Goal: Task Accomplishment & Management: Use online tool/utility

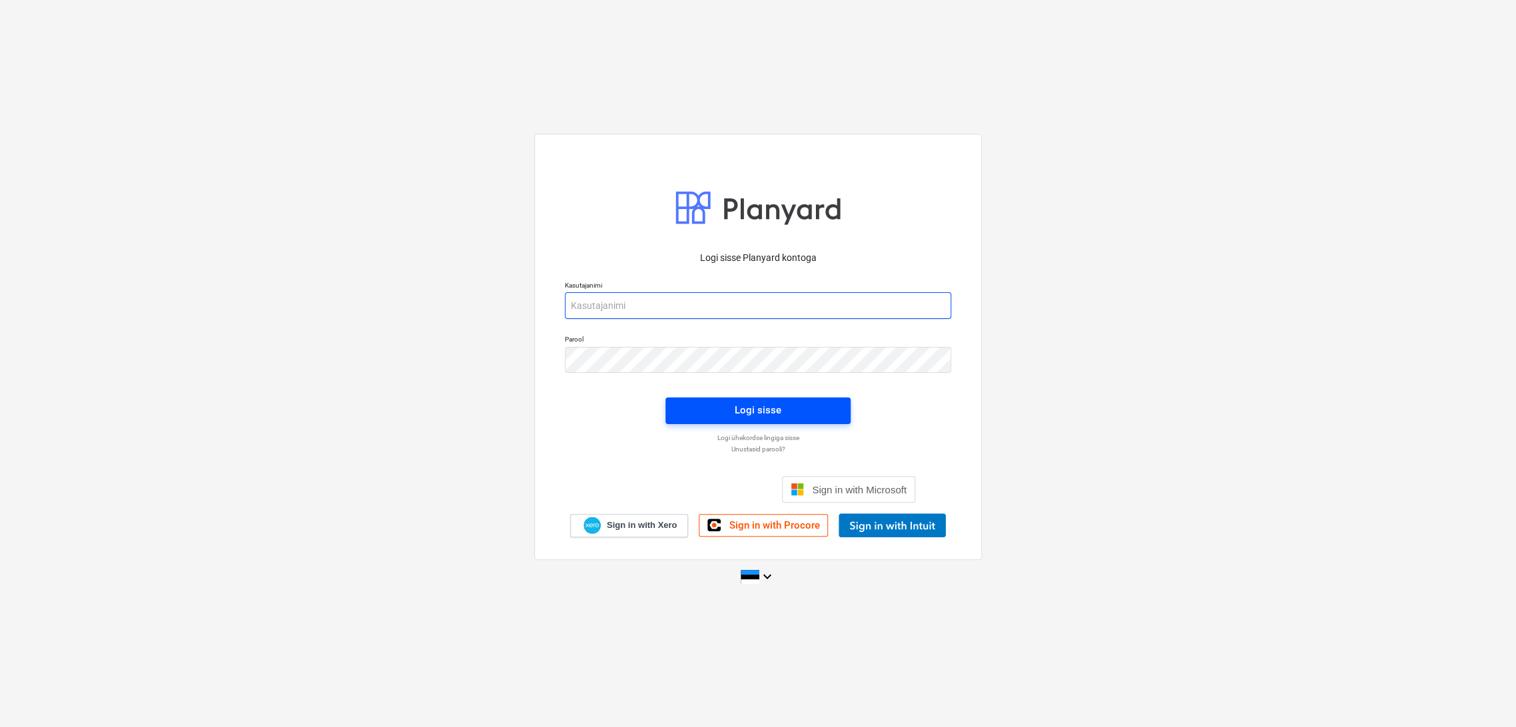
type input "[EMAIL_ADDRESS][DOMAIN_NAME]"
click at [803, 414] on span "Logi sisse" at bounding box center [757, 410] width 153 height 17
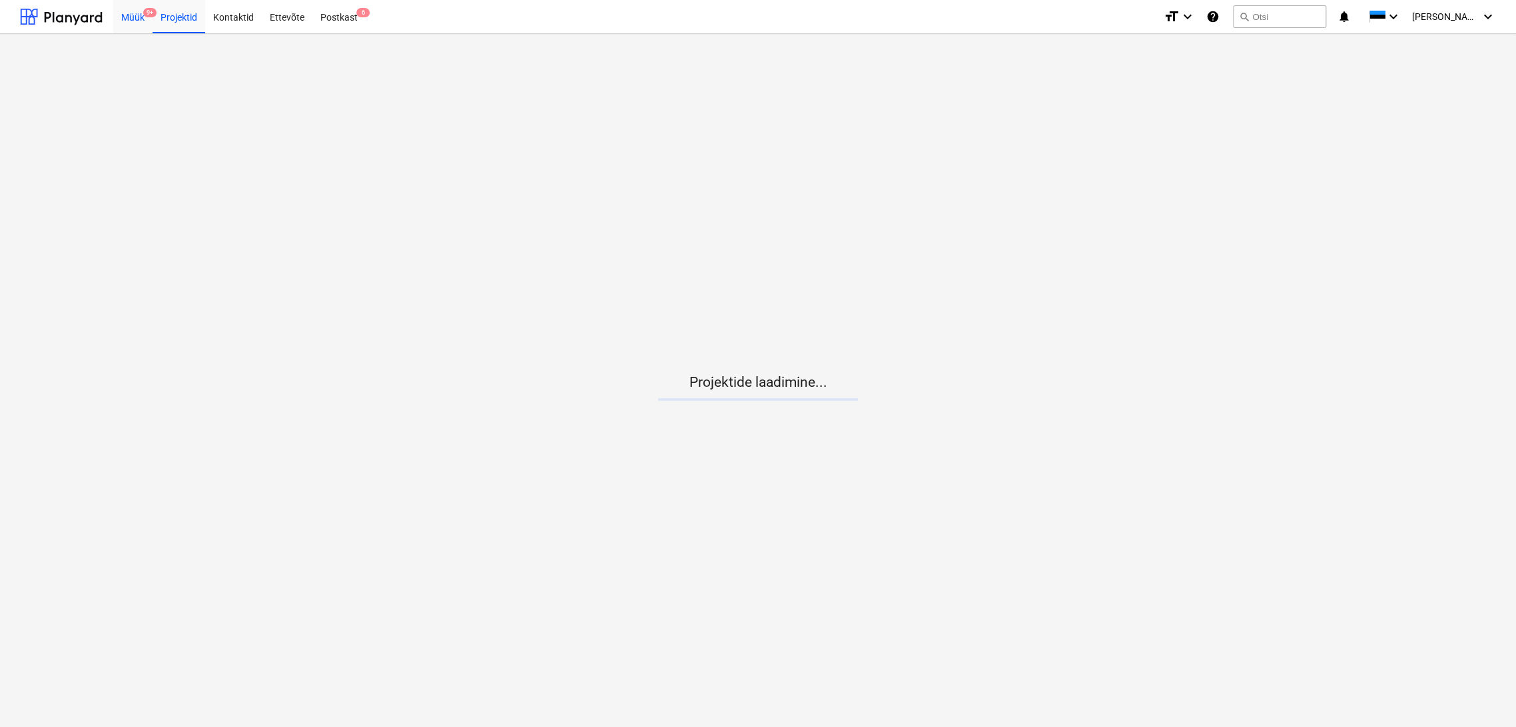
click at [137, 17] on div "Müük 9+" at bounding box center [132, 16] width 39 height 34
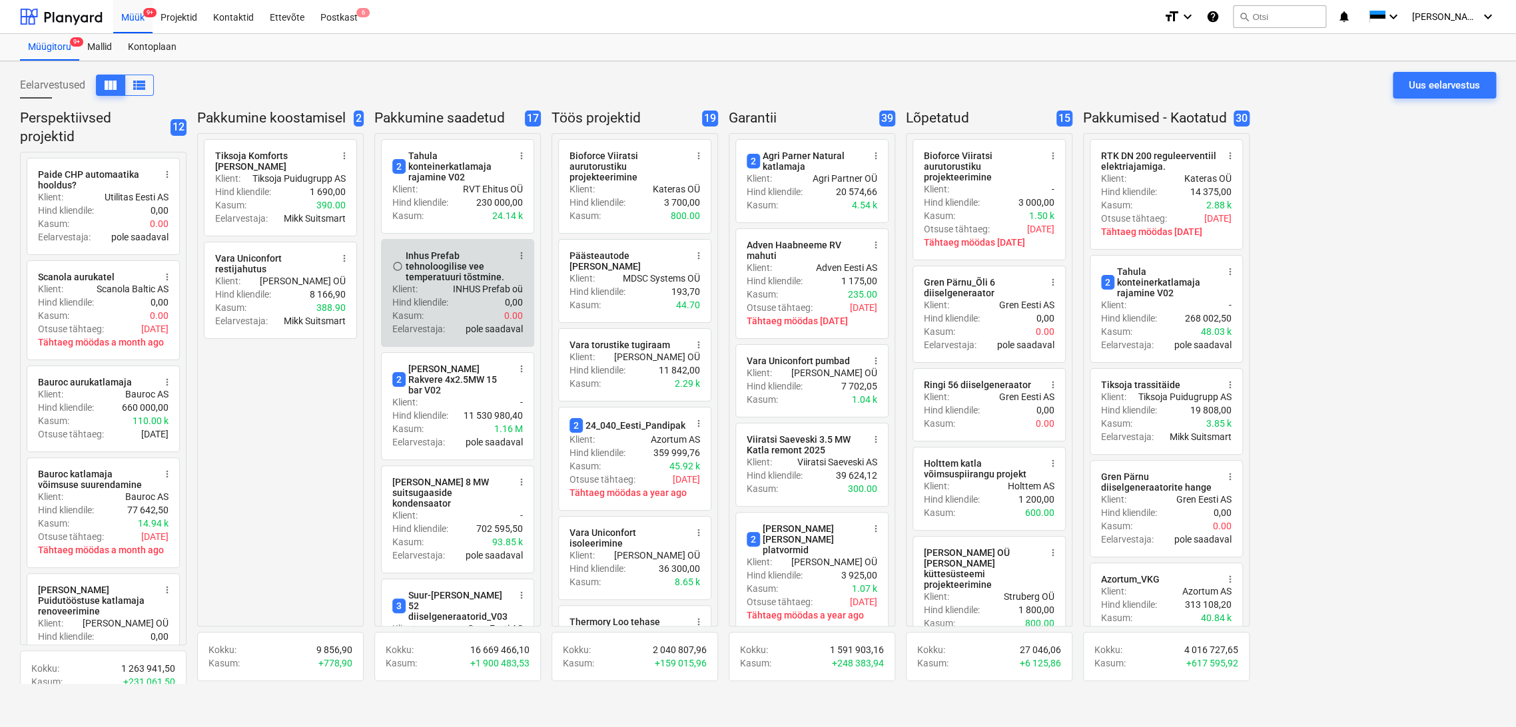
click at [526, 258] on span "more_vert" at bounding box center [521, 255] width 11 height 11
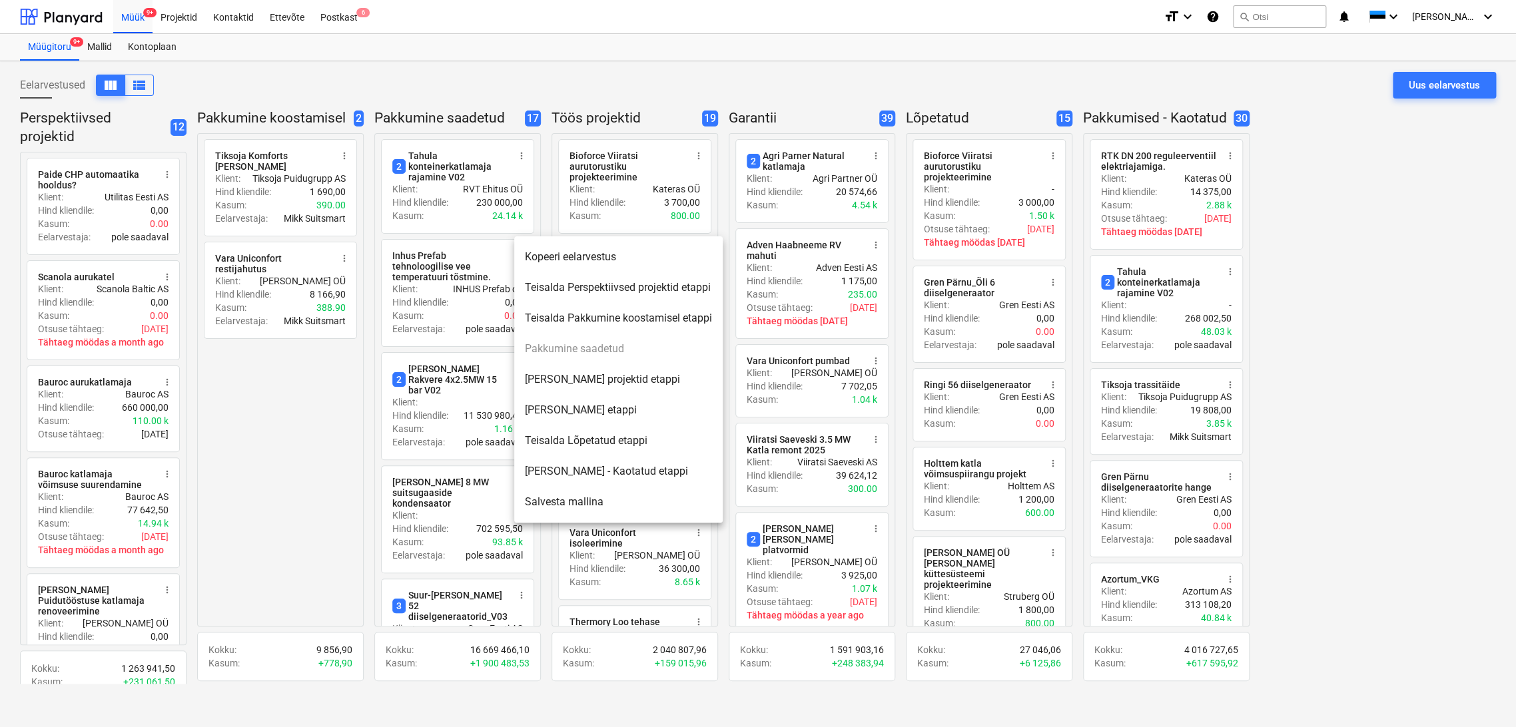
click at [618, 471] on li "[PERSON_NAME] - Kaotatud etappi" at bounding box center [618, 471] width 209 height 31
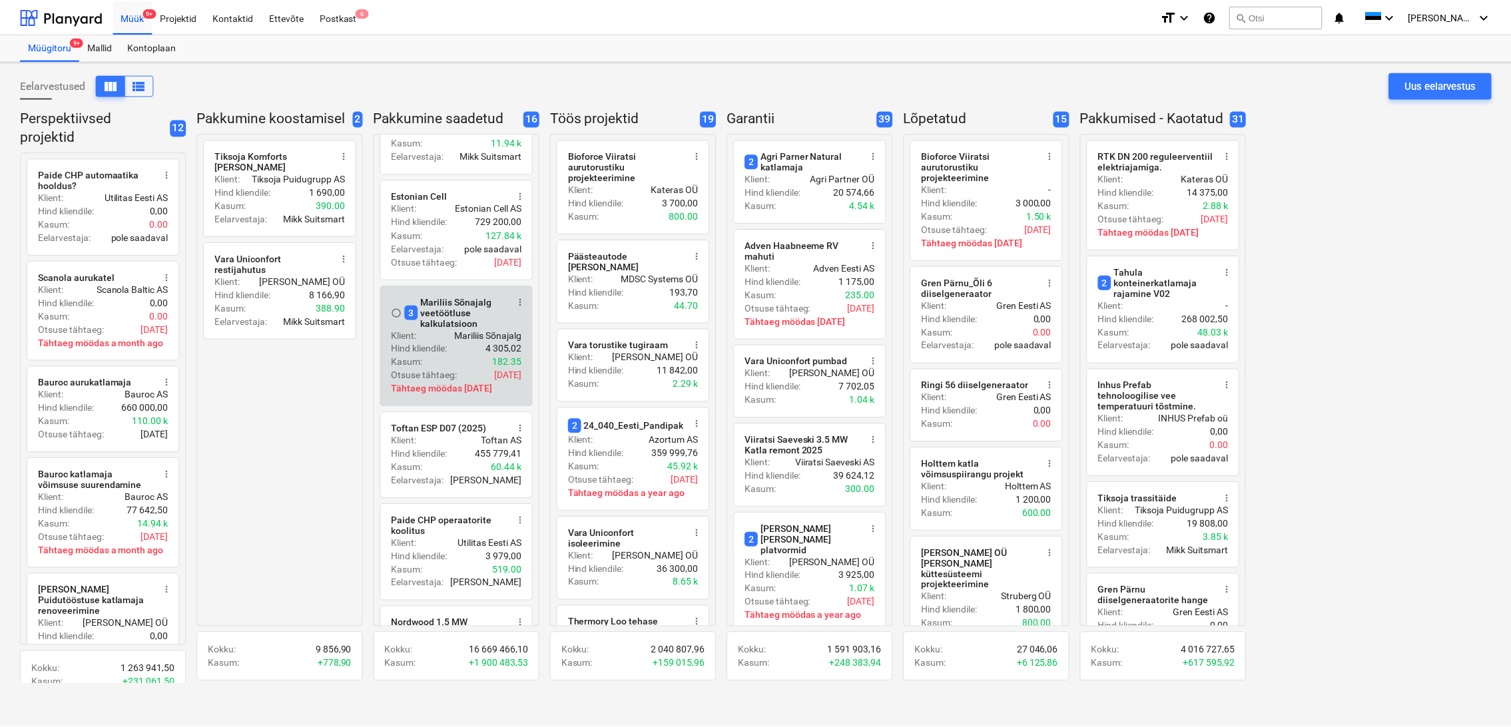
scroll to position [888, 0]
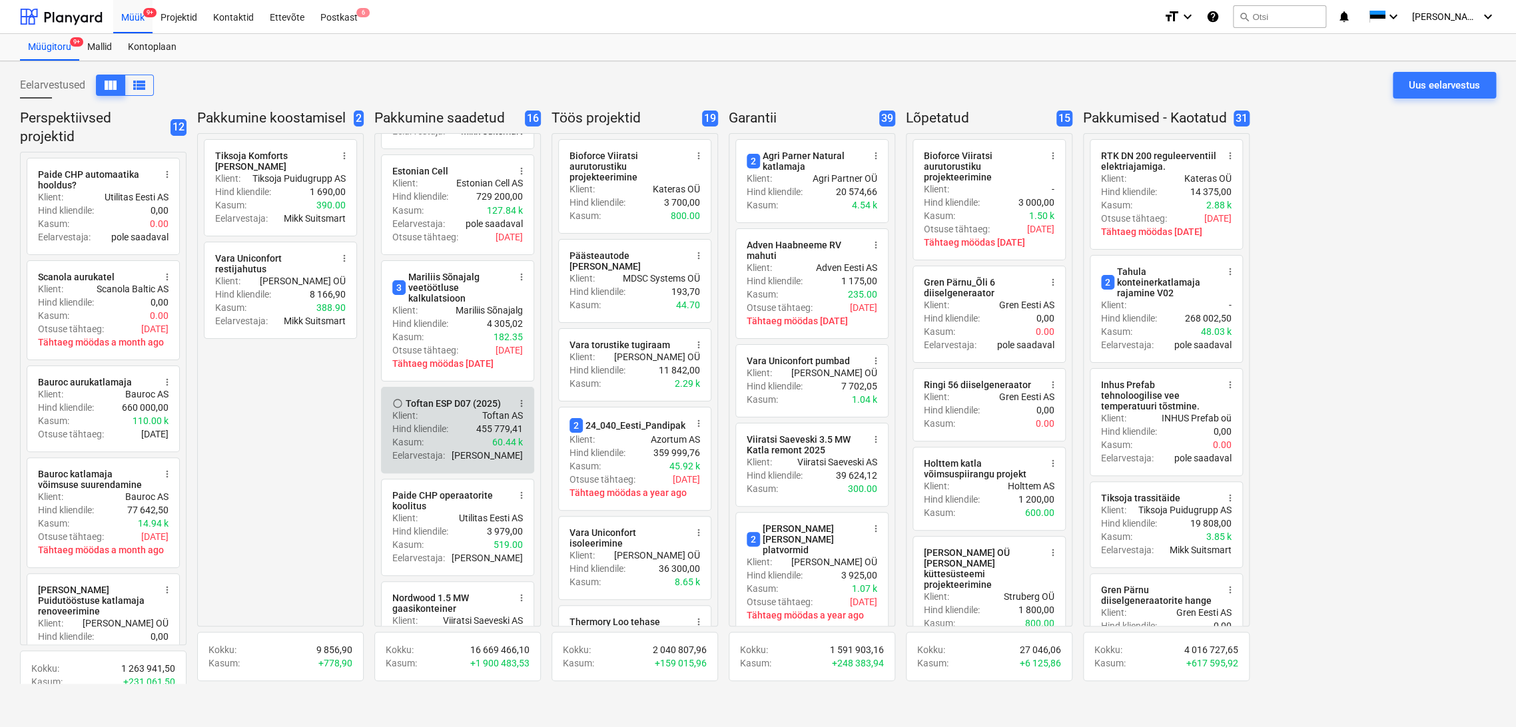
click at [474, 398] on div "Toftan ESP D07 (2025)" at bounding box center [453, 403] width 95 height 11
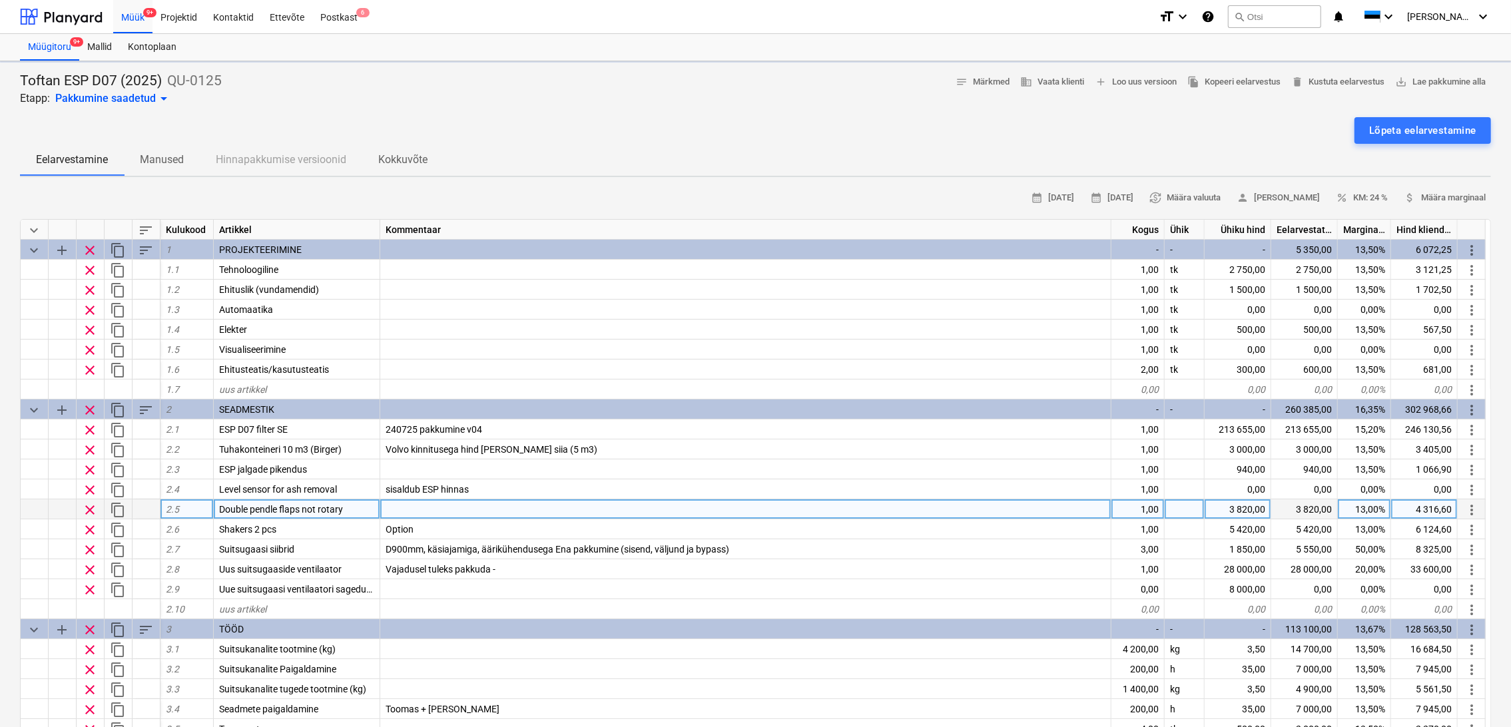
type textarea "x"
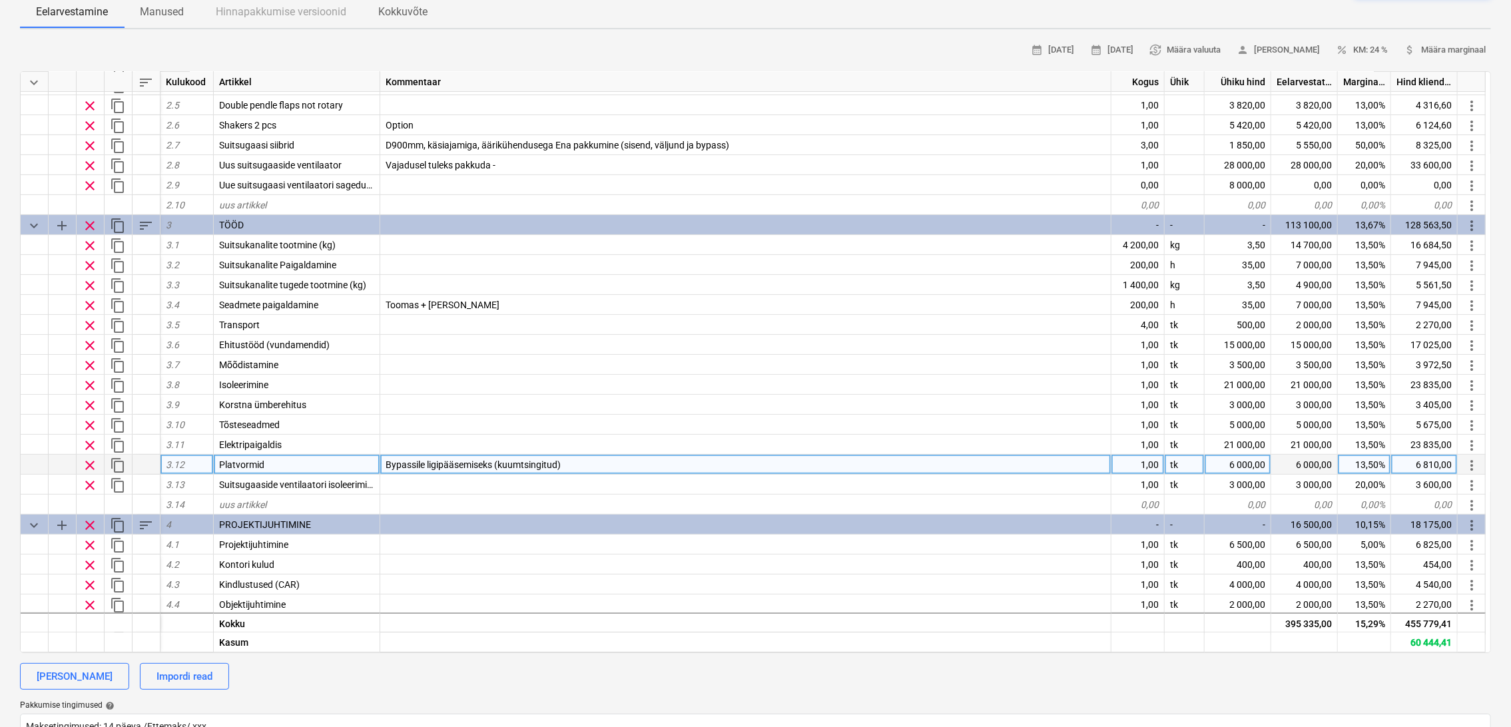
scroll to position [191, 0]
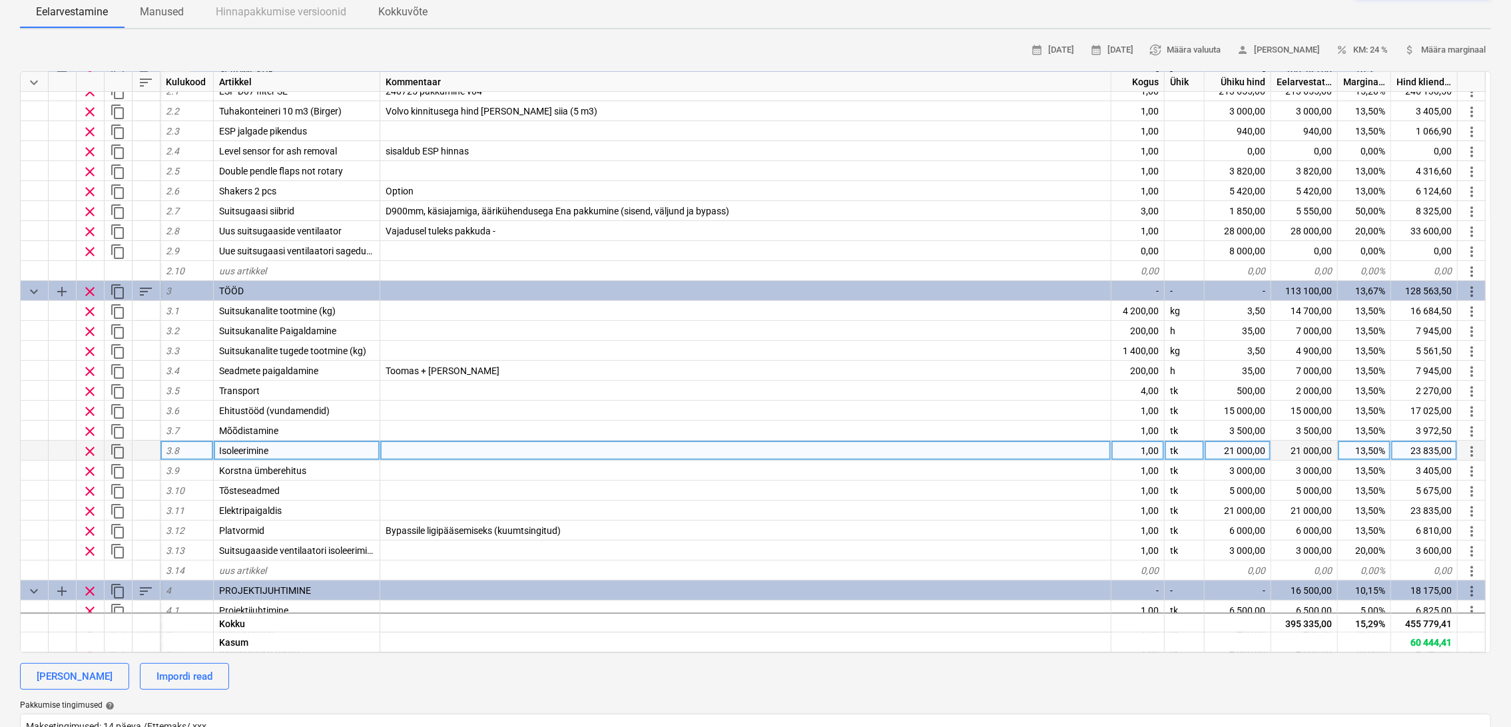
click at [1244, 454] on div "21 000,00" at bounding box center [1238, 451] width 67 height 20
click at [1234, 448] on div "21 000,00" at bounding box center [1238, 451] width 67 height 20
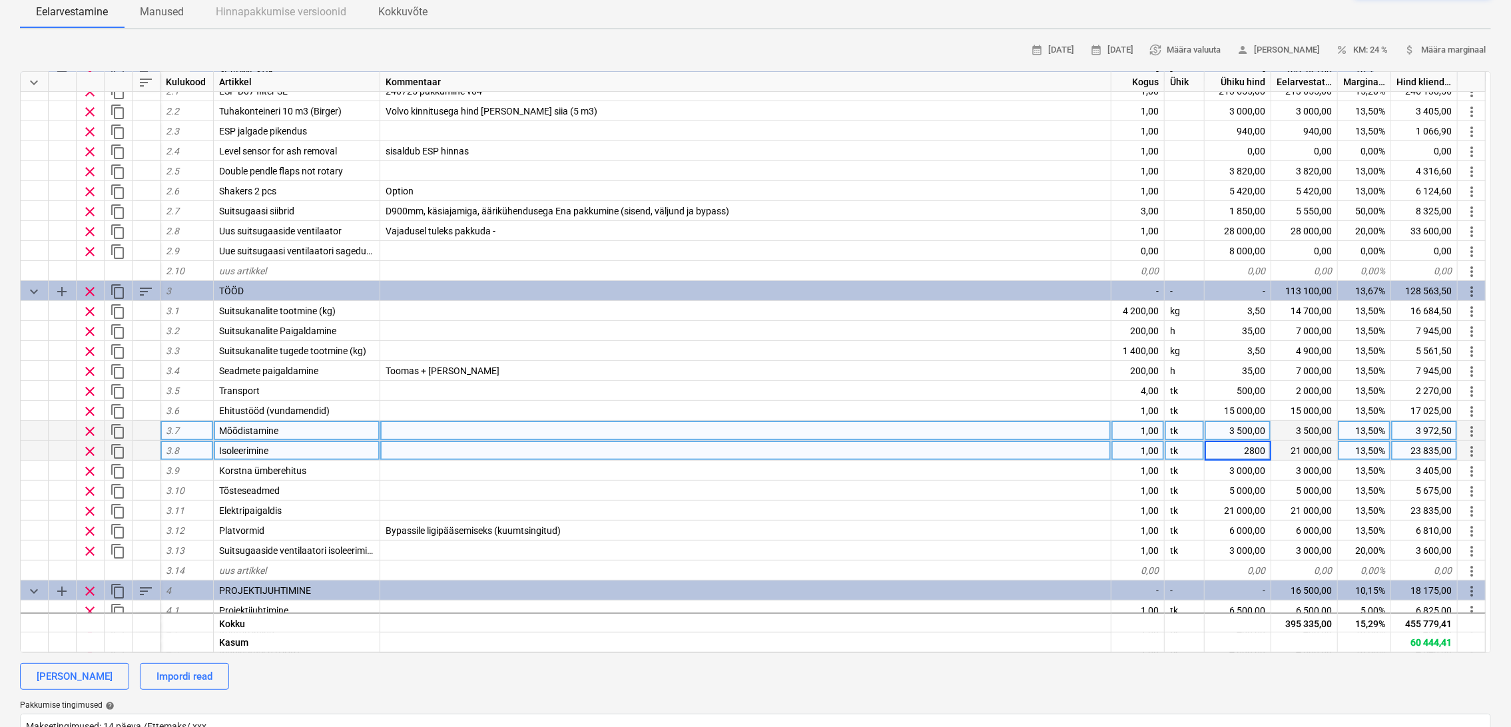
type input "28000"
type textarea "x"
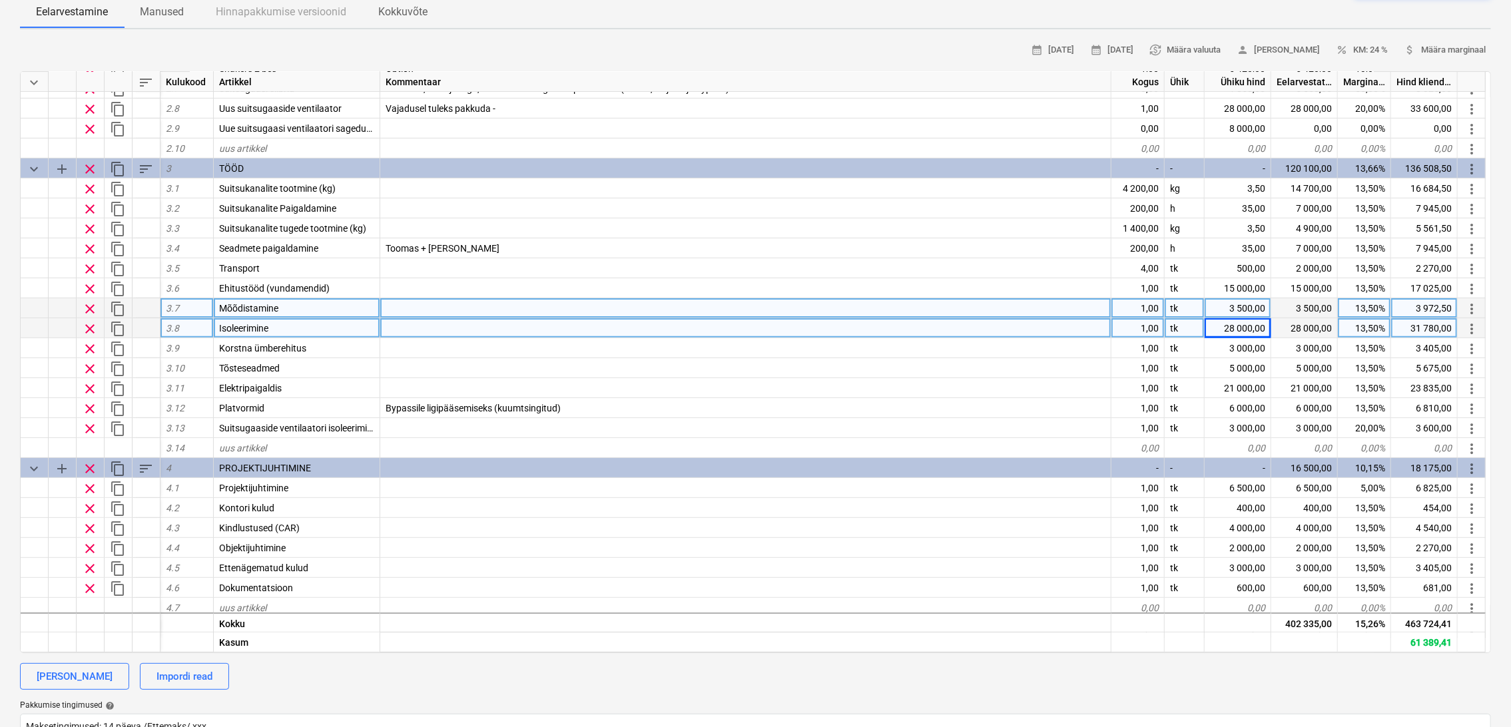
scroll to position [338, 0]
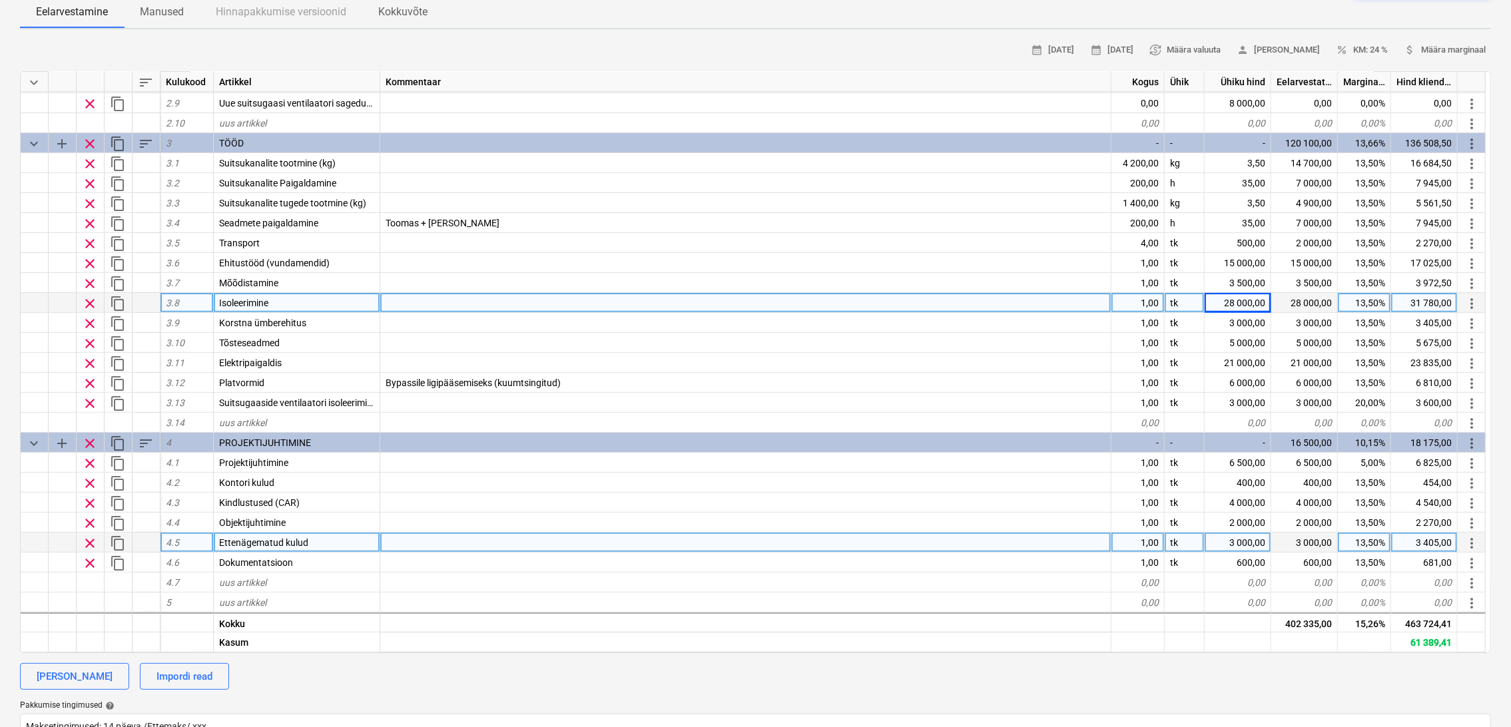
click at [1257, 542] on div "3 000,00" at bounding box center [1238, 543] width 67 height 20
type input "2000"
type textarea "x"
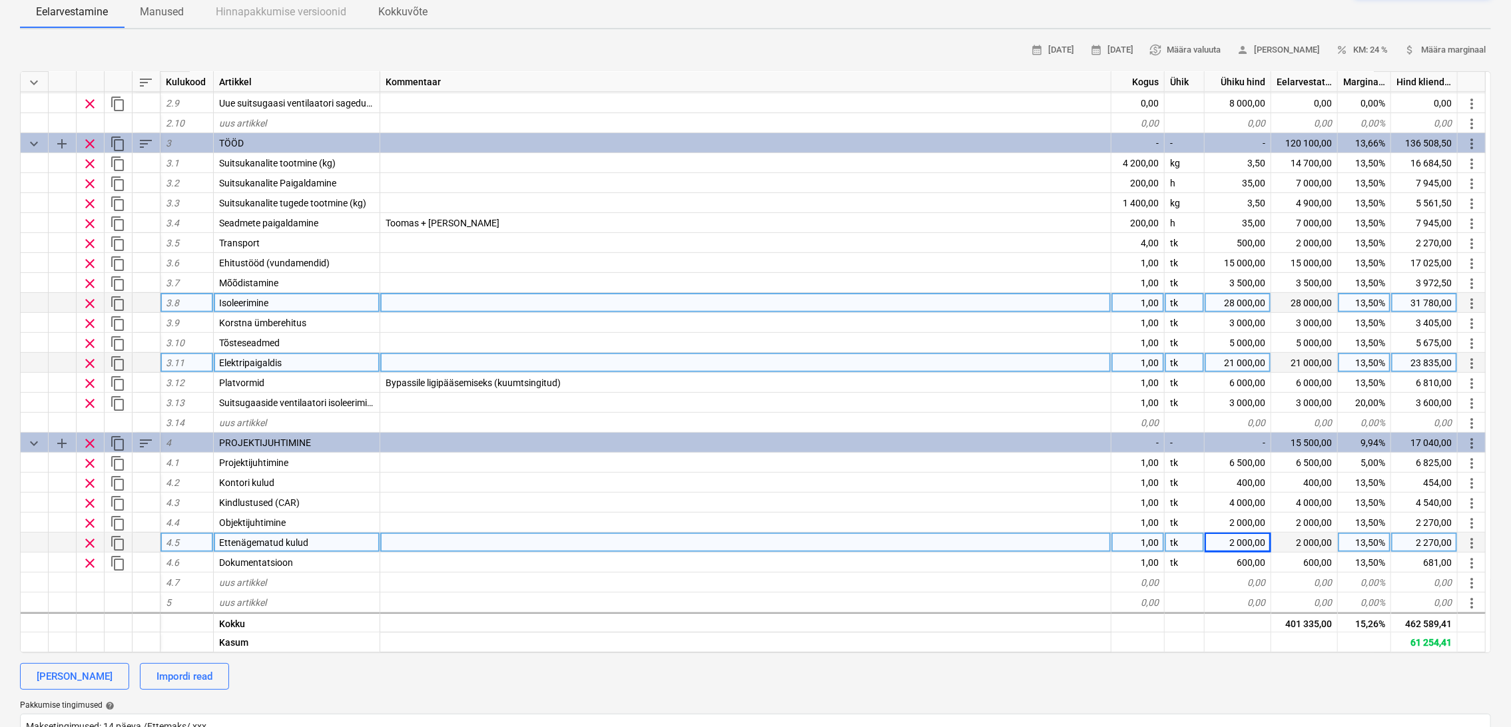
click at [1253, 361] on div "21 000,00" at bounding box center [1238, 363] width 67 height 20
type input "20000"
type textarea "x"
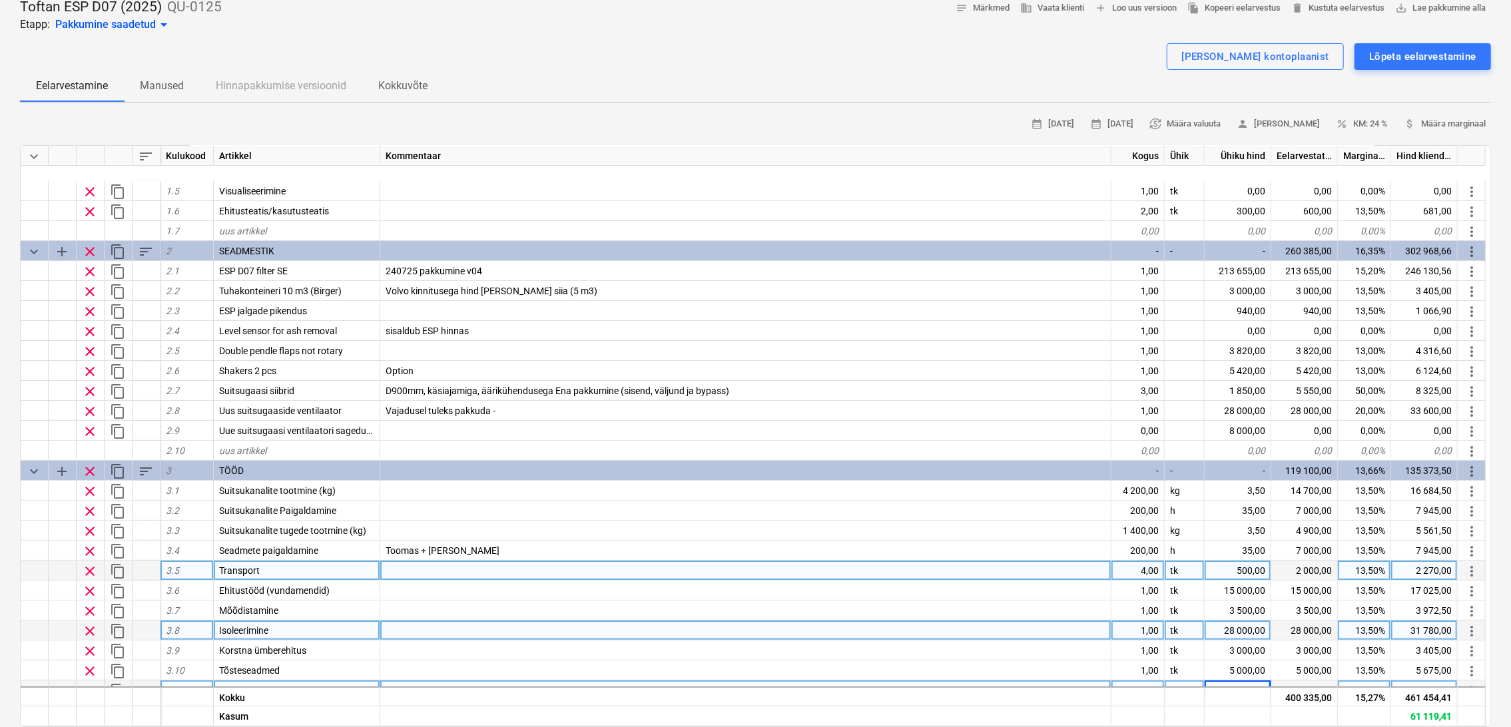
scroll to position [222, 0]
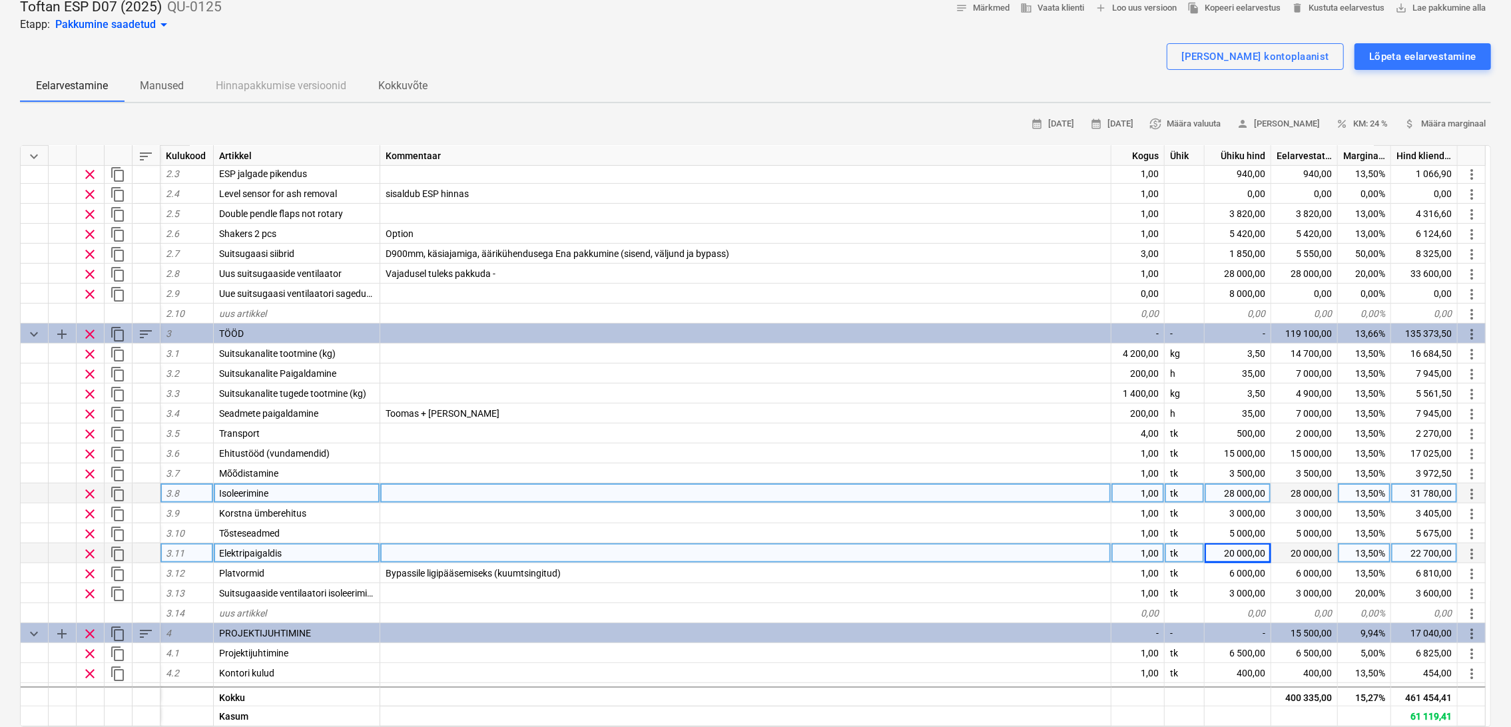
click at [1229, 491] on div "28 000,00" at bounding box center [1238, 494] width 67 height 20
click at [1249, 492] on input "28000" at bounding box center [1238, 493] width 66 height 19
click at [1248, 490] on input "28000" at bounding box center [1238, 493] width 66 height 19
type input "25000"
type textarea "x"
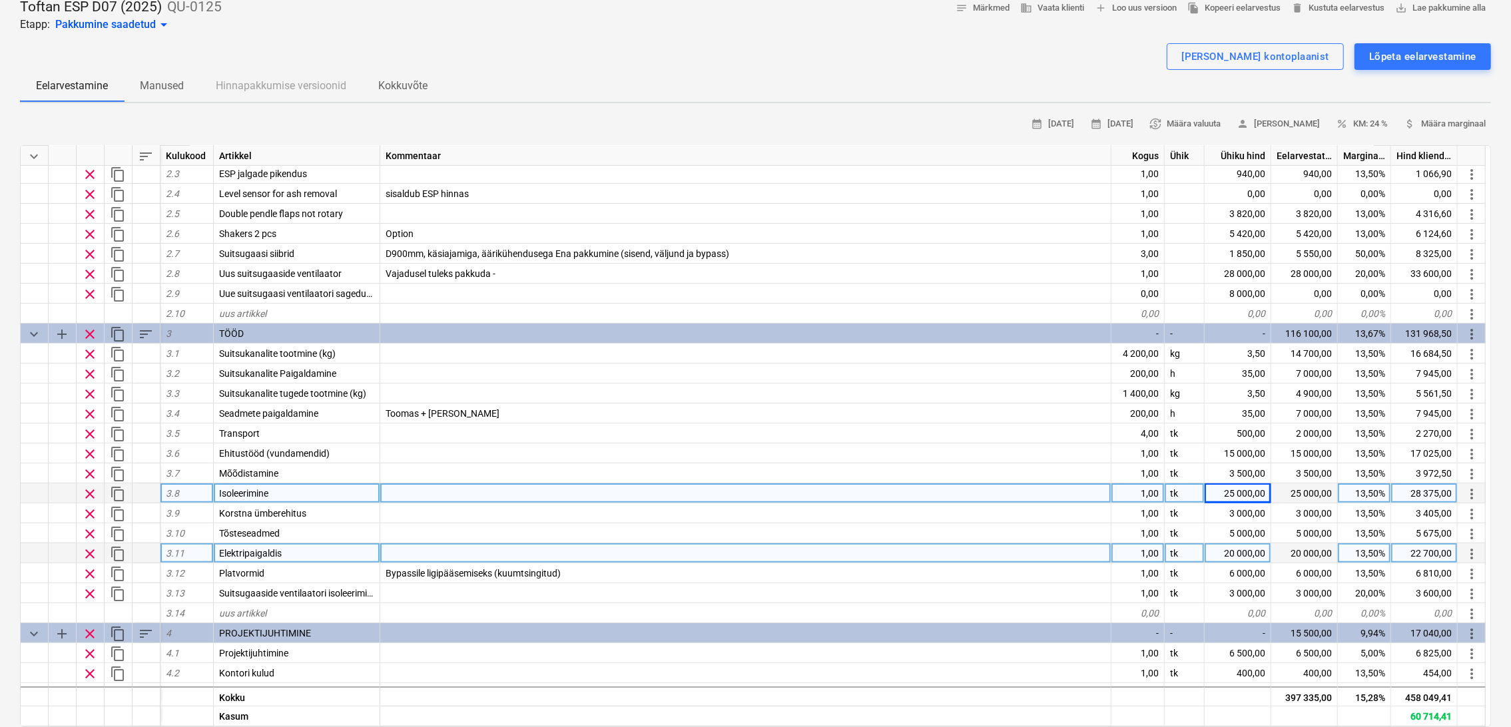
click at [1234, 491] on div "25 000,00" at bounding box center [1238, 494] width 67 height 20
click at [1251, 493] on input "25000" at bounding box center [1238, 493] width 66 height 19
click at [1251, 491] on input "25000" at bounding box center [1238, 493] width 66 height 19
type input "24000"
type textarea "x"
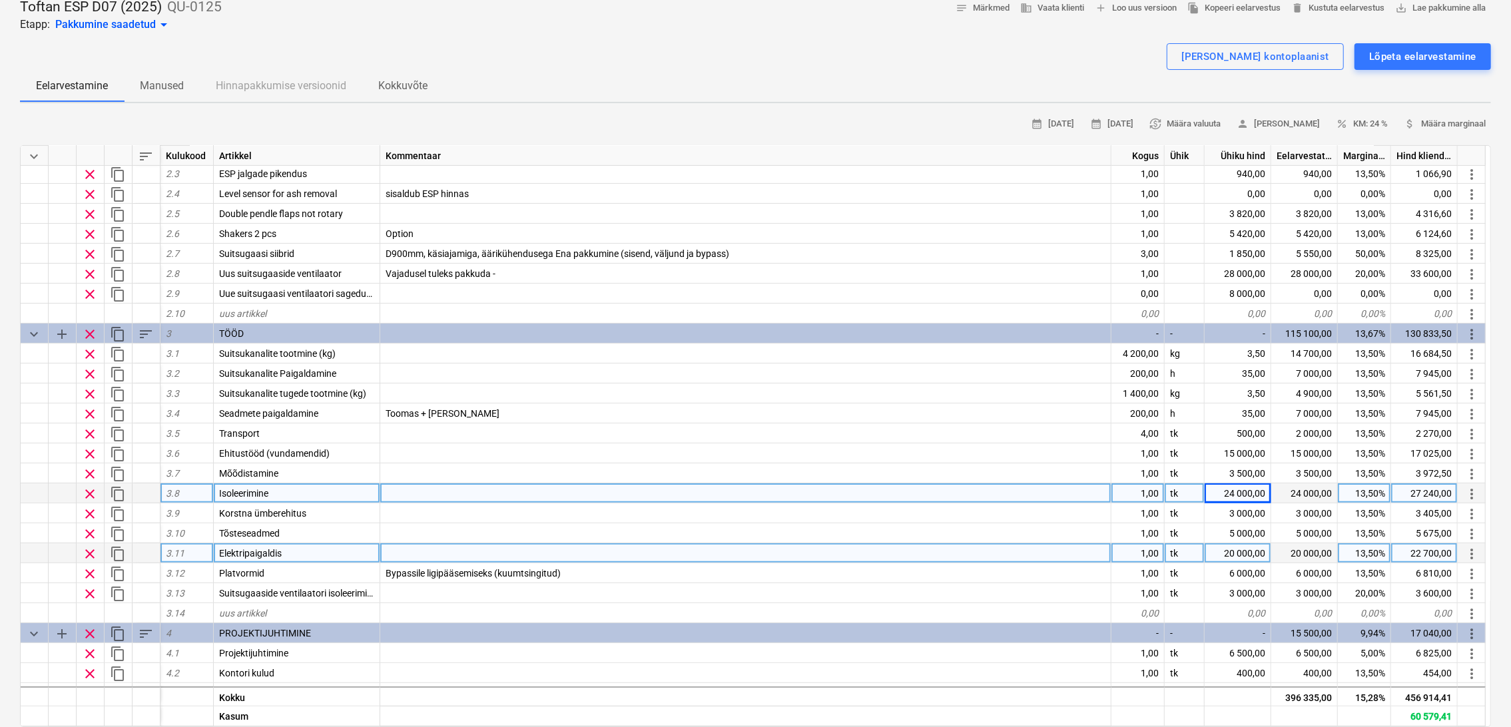
click at [1242, 492] on div "24 000,00" at bounding box center [1238, 494] width 67 height 20
type input "24500"
type textarea "x"
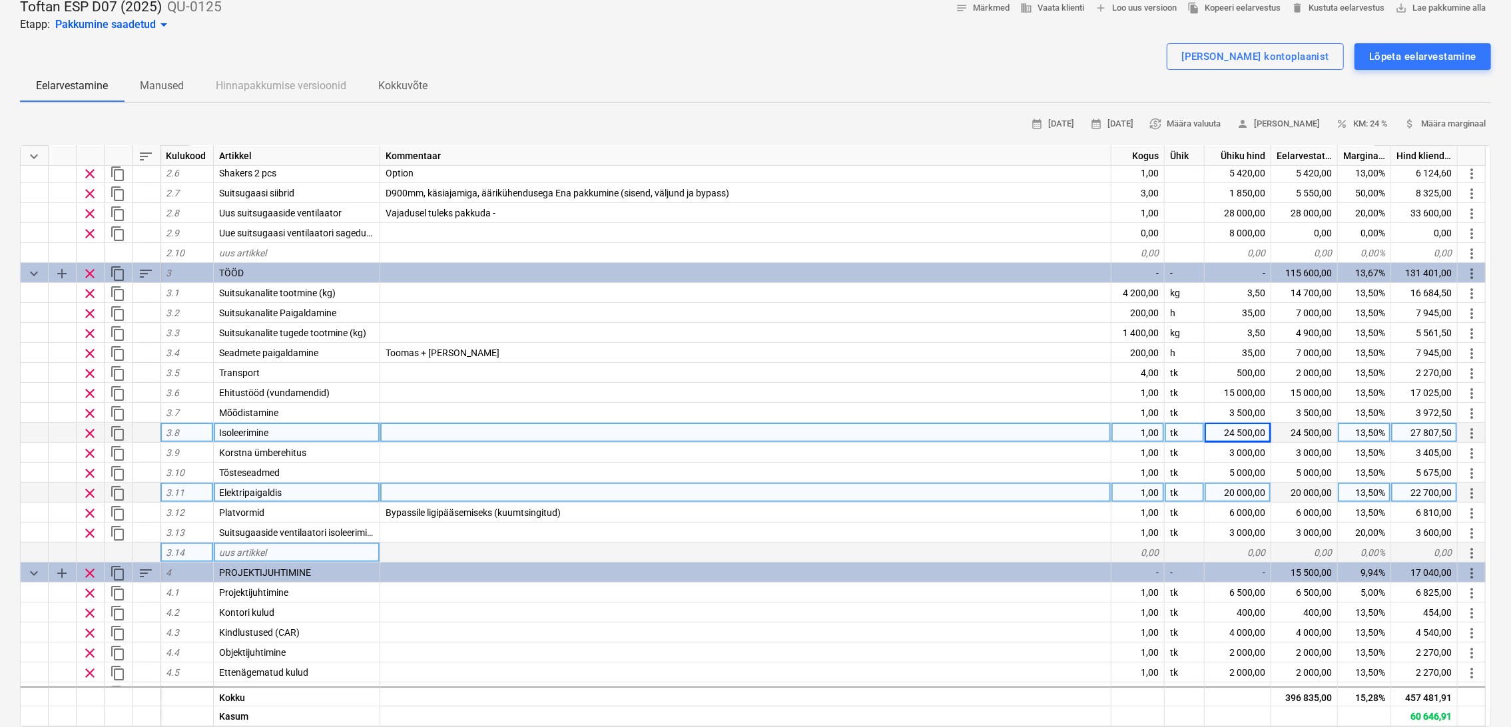
scroll to position [338, 0]
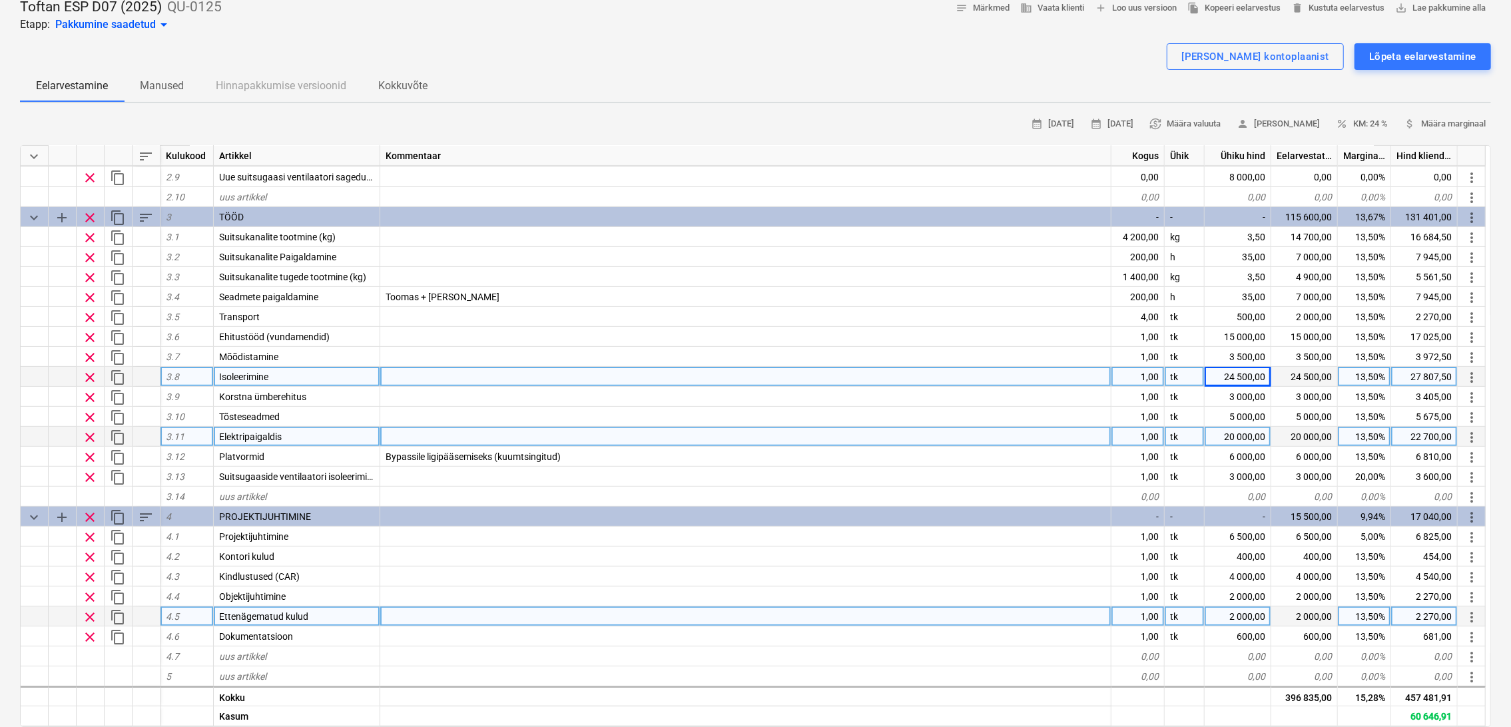
click at [1377, 614] on div "13,50%" at bounding box center [1364, 617] width 53 height 20
type input "0"
type textarea "x"
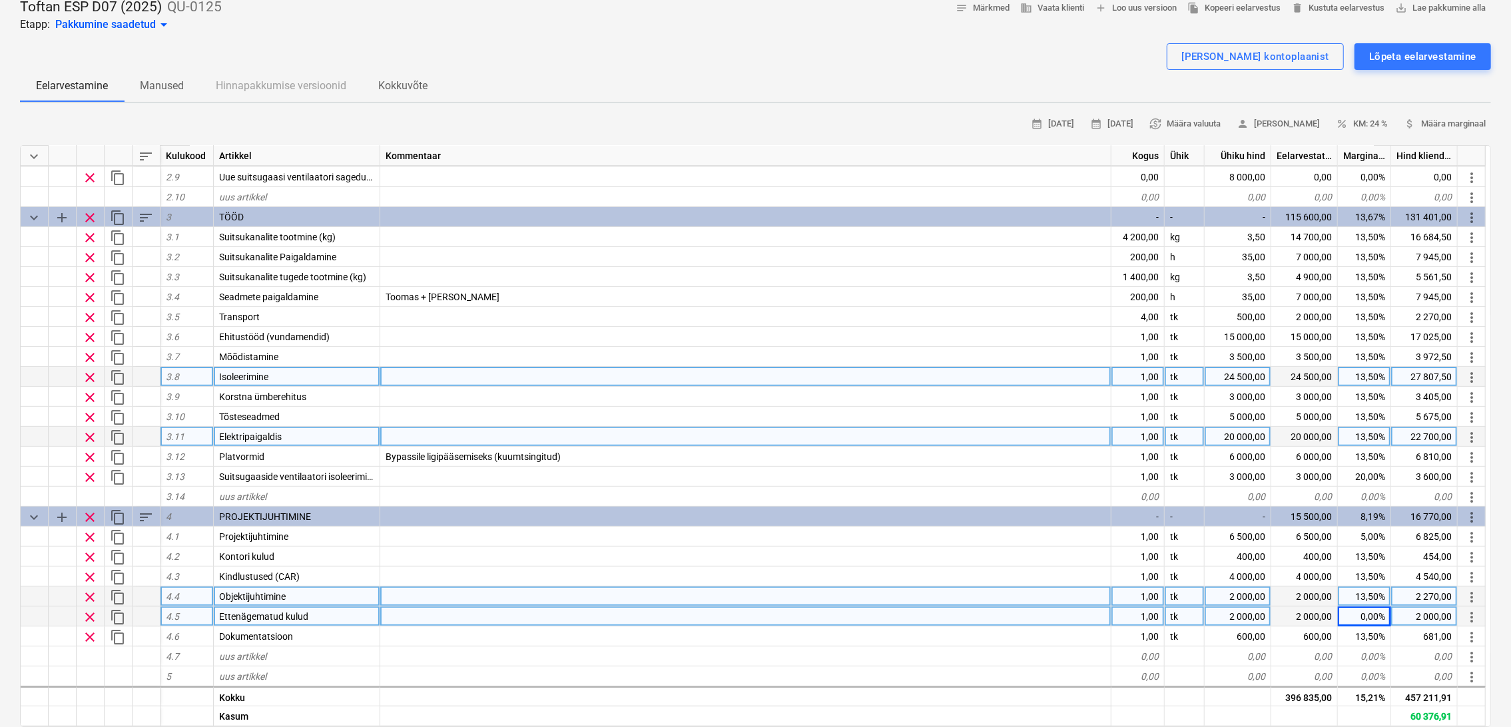
click at [1262, 592] on div "2 000,00" at bounding box center [1238, 597] width 67 height 20
type input "2611"
type textarea "x"
click at [1247, 598] on div "2 611,00" at bounding box center [1238, 597] width 67 height 20
type input "2000"
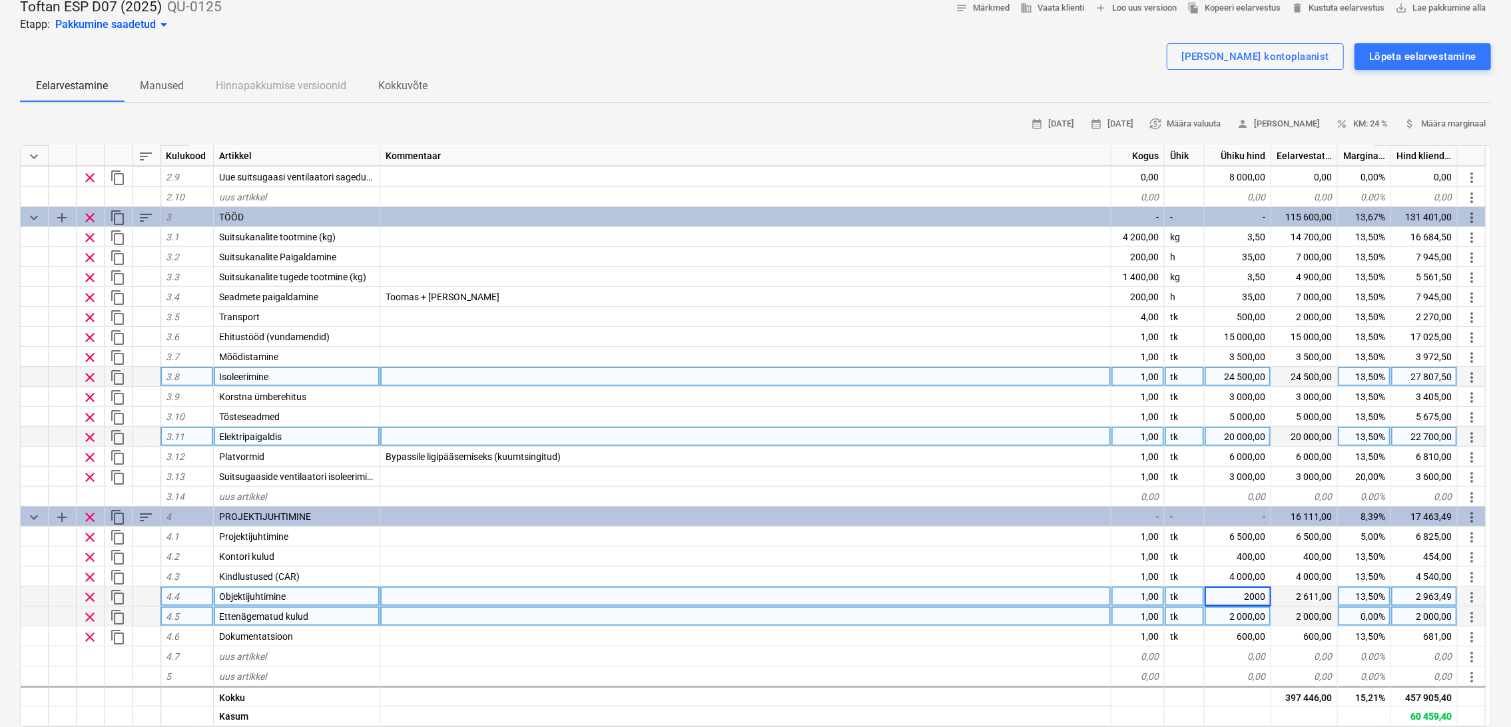
type textarea "x"
click at [1255, 618] on div "2 000,00" at bounding box center [1238, 617] width 67 height 20
type input "2610.08"
click at [1252, 610] on div "2 000,00" at bounding box center [1238, 617] width 67 height 20
type input "2208,09"
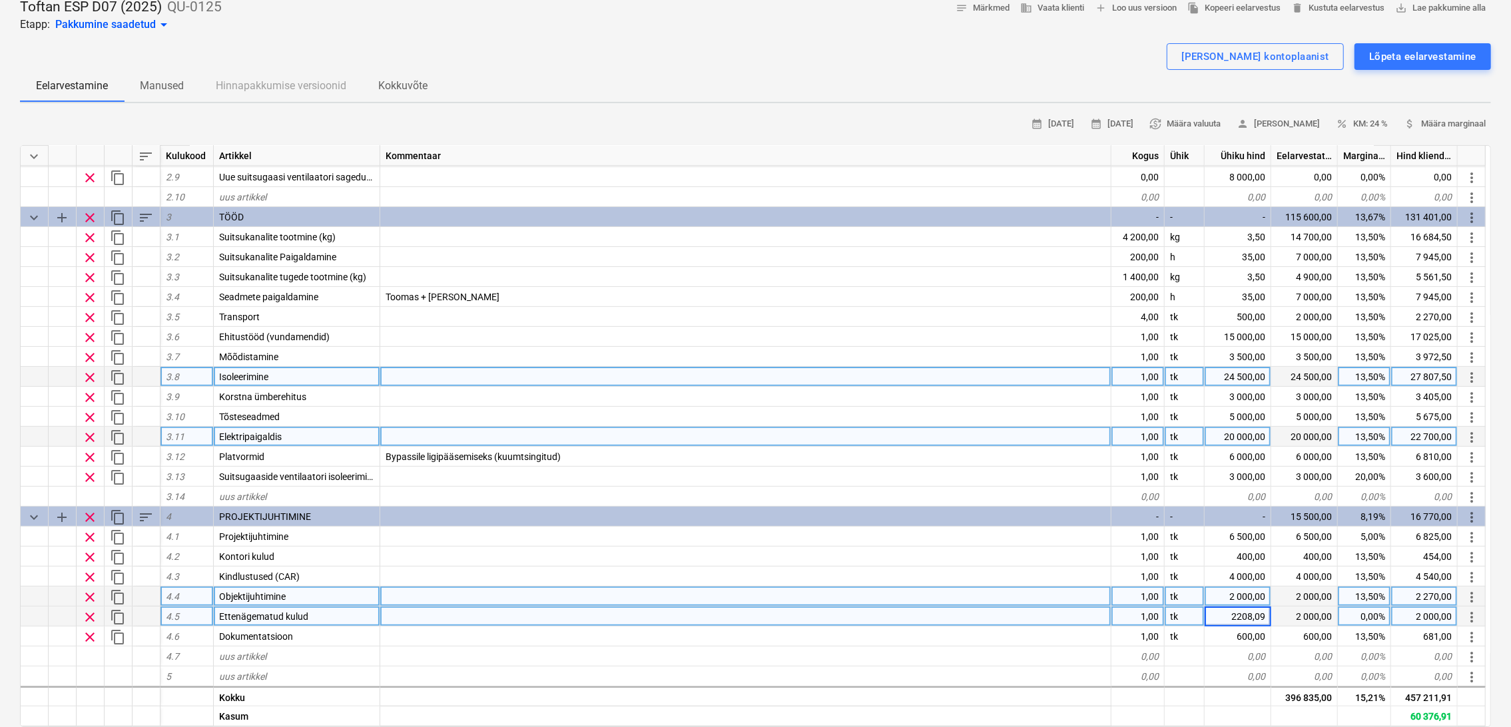
type textarea "x"
click at [1244, 614] on div "2 208,09" at bounding box center [1238, 617] width 67 height 20
click at [1243, 617] on input "2208,09" at bounding box center [1238, 616] width 66 height 19
click at [1242, 616] on input "2208,09" at bounding box center [1238, 616] width 66 height 19
type input "2608,09"
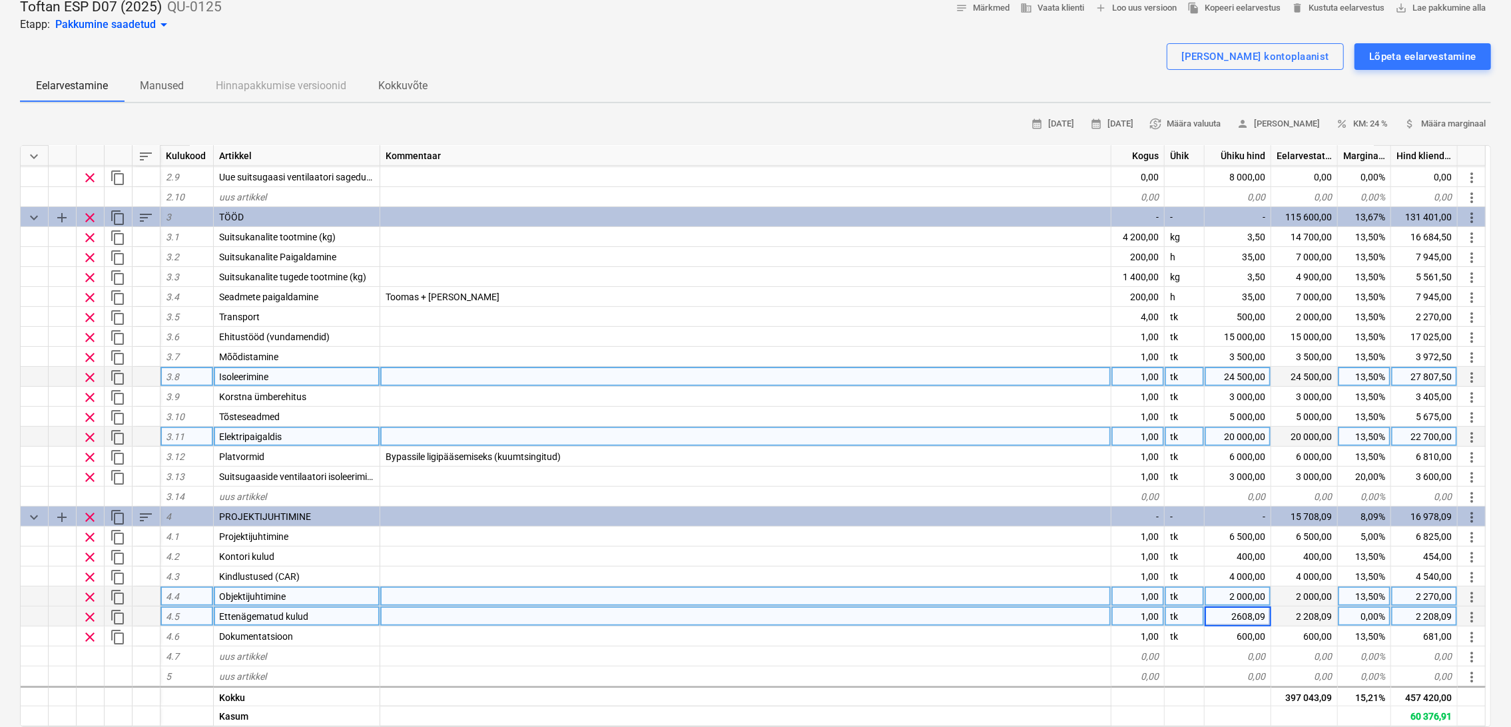
type textarea "x"
click at [1252, 613] on div "2 608,09" at bounding box center [1238, 617] width 67 height 20
click at [1252, 614] on input "2608,09" at bounding box center [1238, 616] width 66 height 19
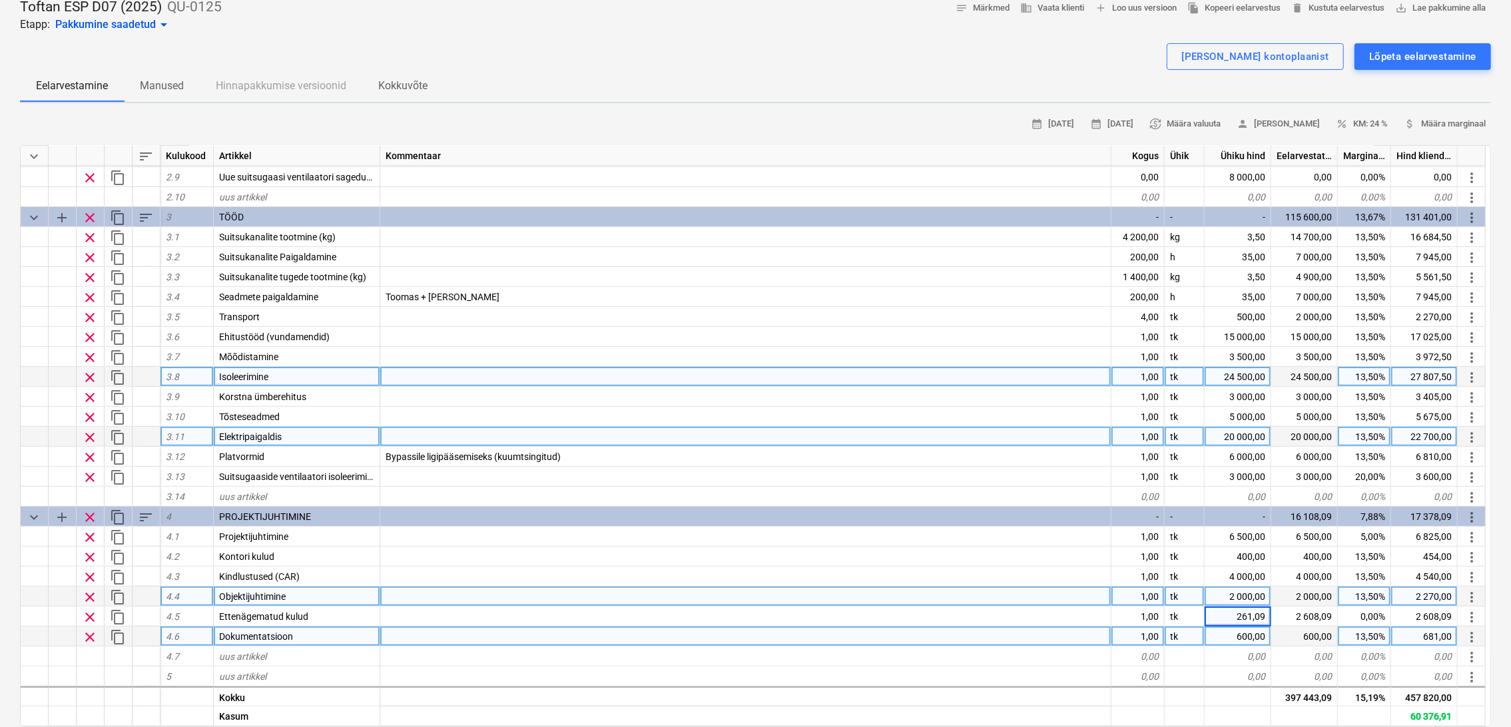
type input "2610,09"
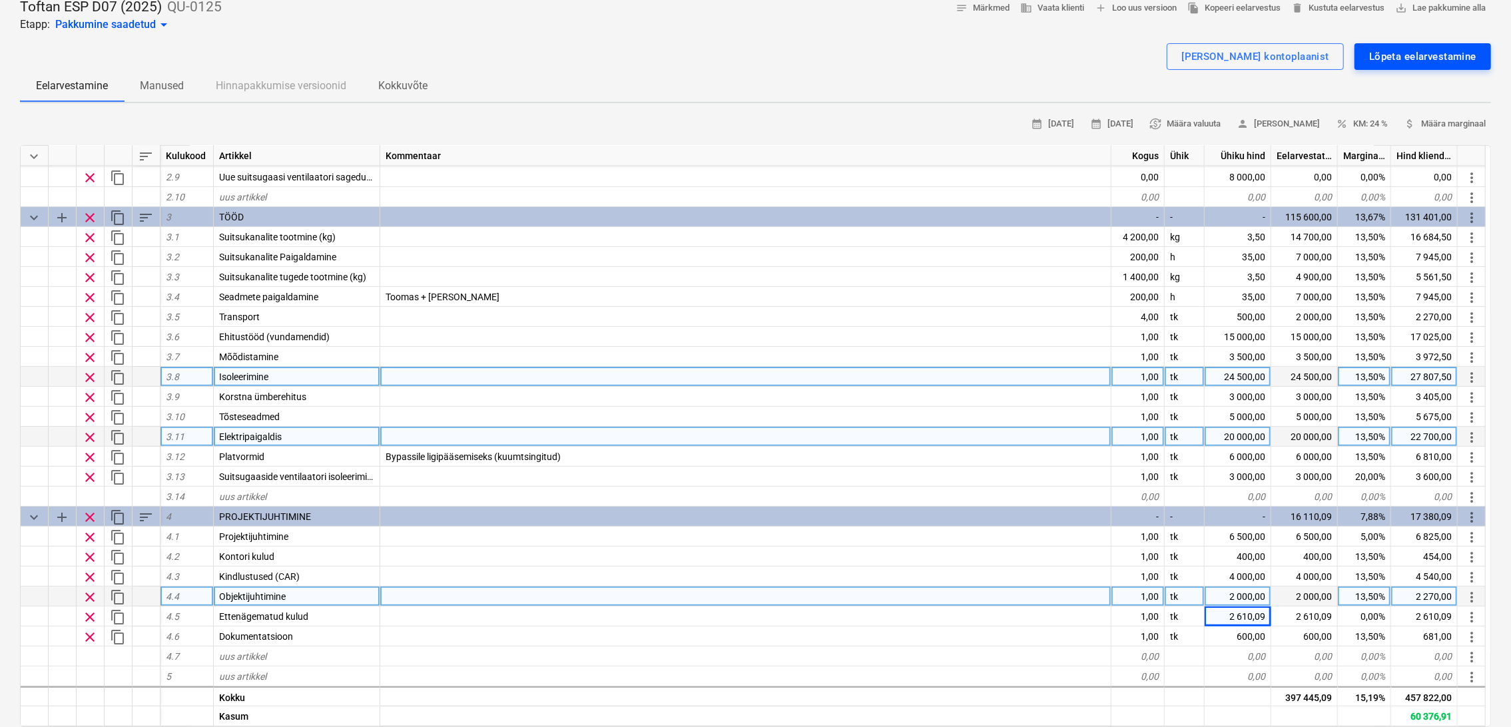
click at [1413, 51] on div "Lõpeta eelarvestamine" at bounding box center [1423, 56] width 107 height 17
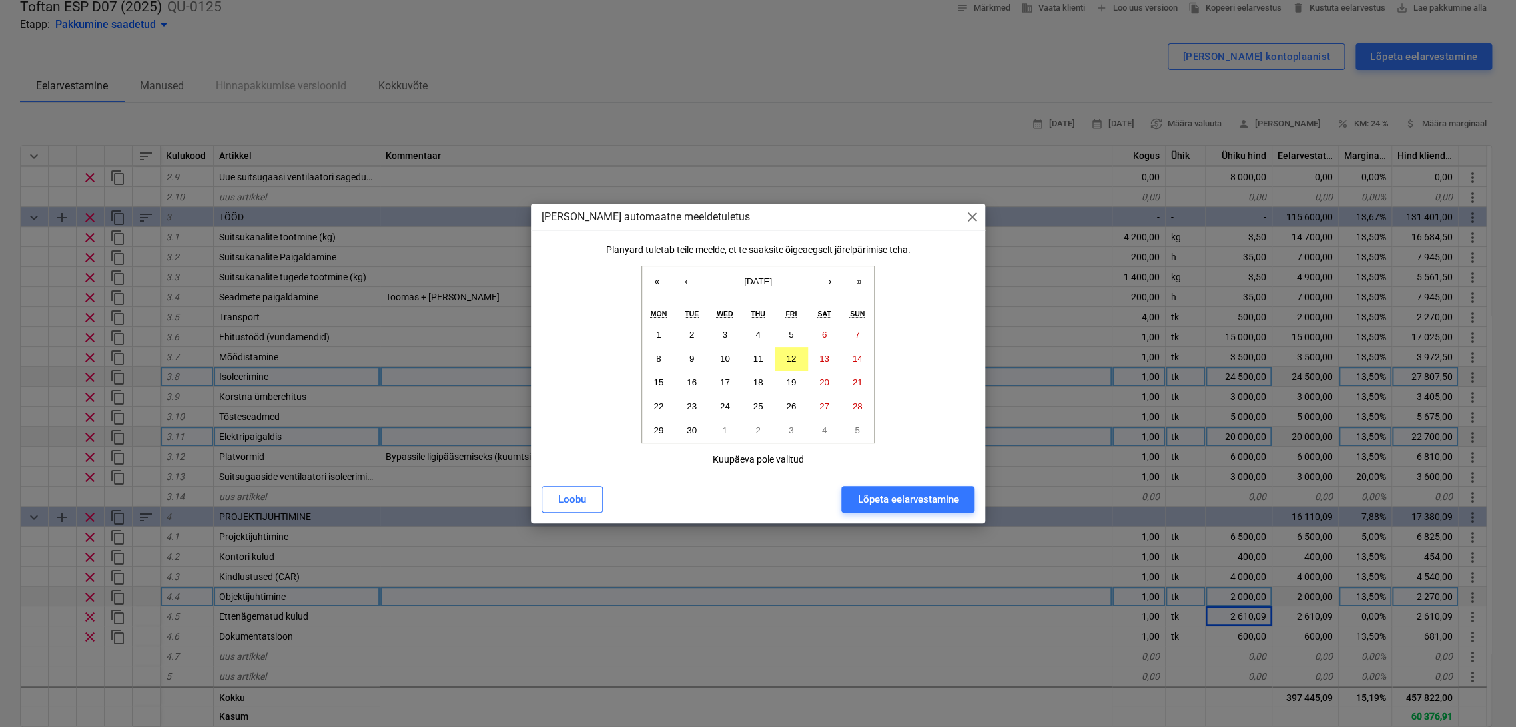
click at [885, 501] on div "Lõpeta eelarvestamine" at bounding box center [907, 499] width 101 height 17
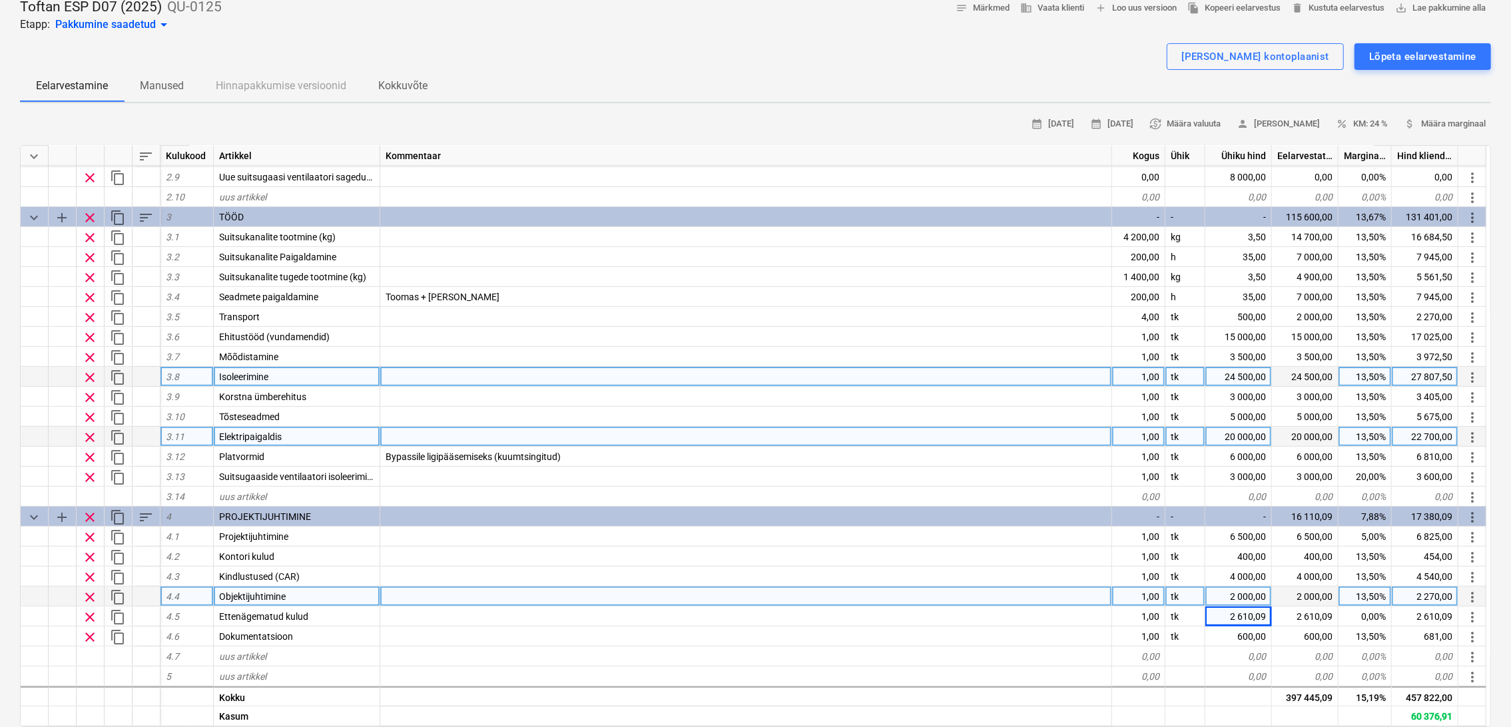
type textarea "x"
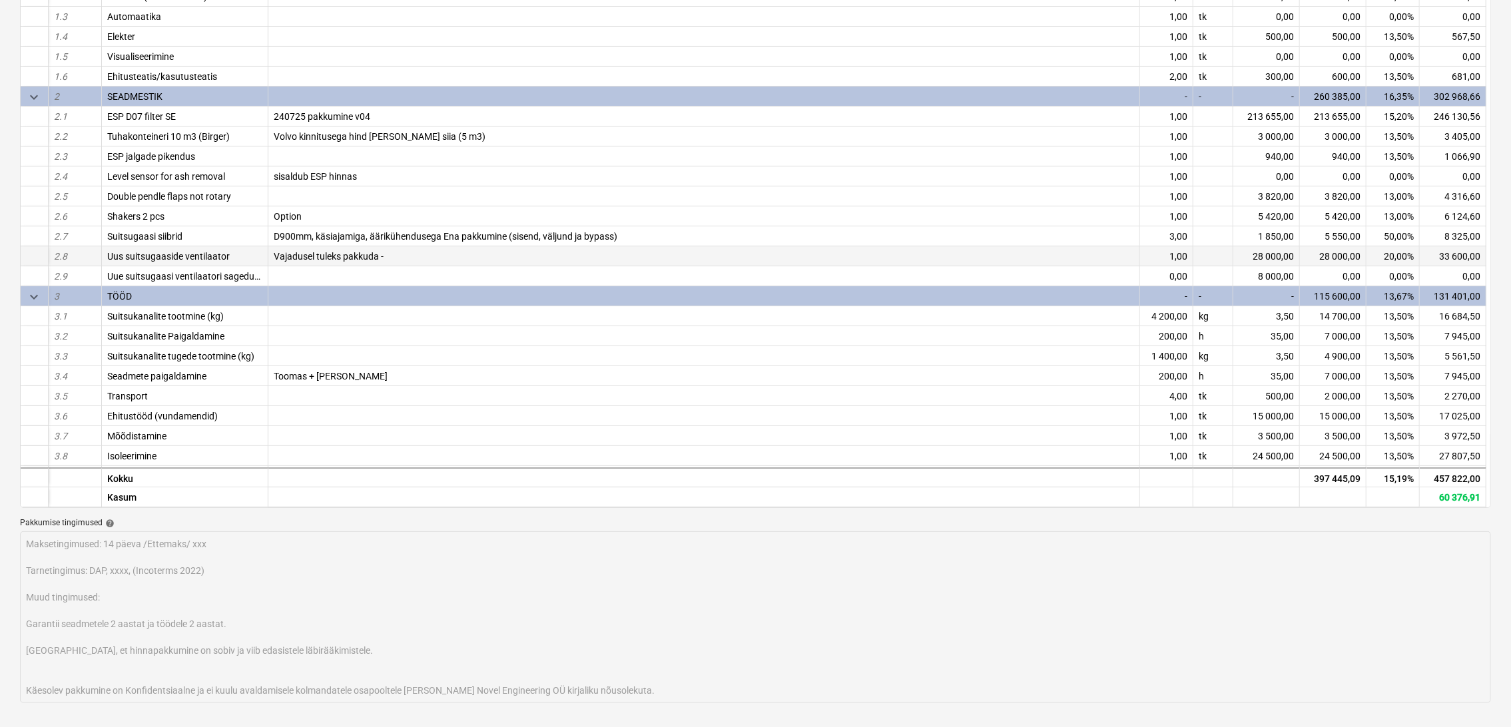
scroll to position [0, 0]
